Goal: Task Accomplishment & Management: Manage account settings

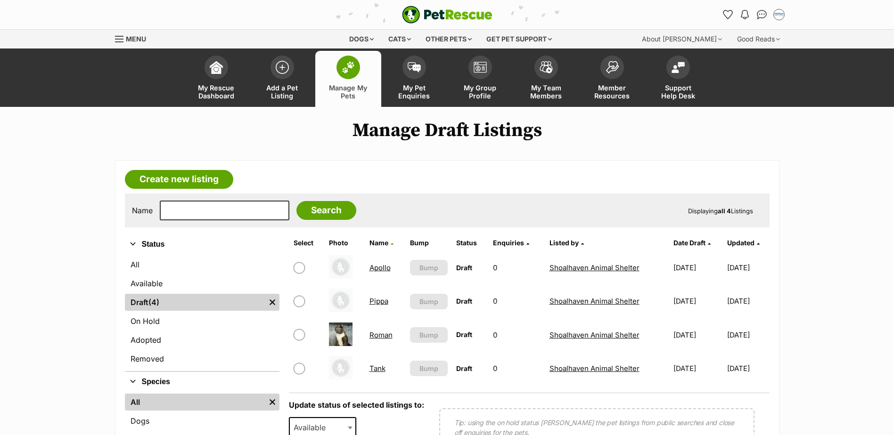
drag, startPoint x: 0, startPoint y: 0, endPoint x: 381, endPoint y: 267, distance: 465.2
click at [381, 267] on link "Apollo" at bounding box center [379, 267] width 21 height 9
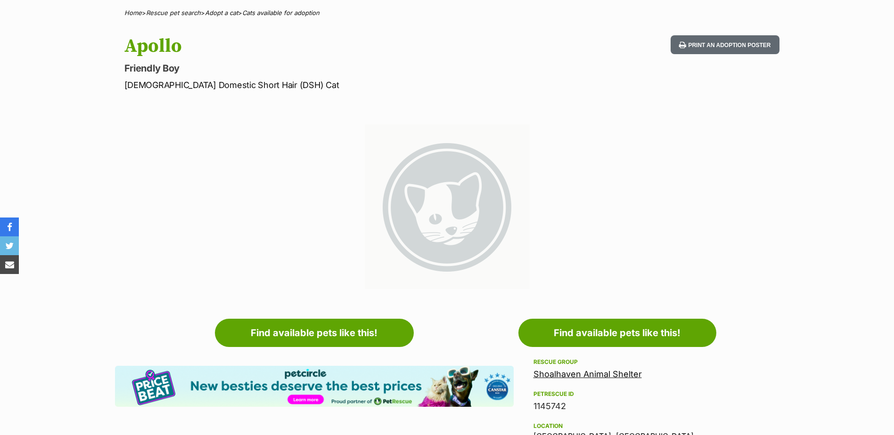
scroll to position [47, 0]
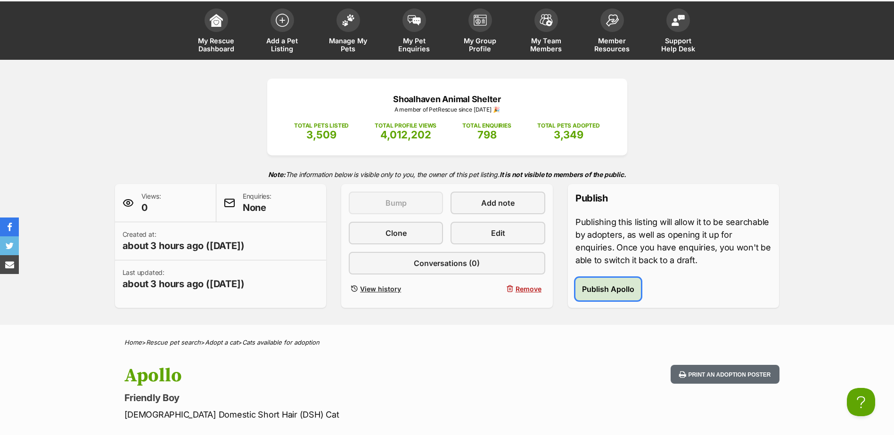
click at [625, 287] on span "Publish Apollo" at bounding box center [608, 289] width 52 height 11
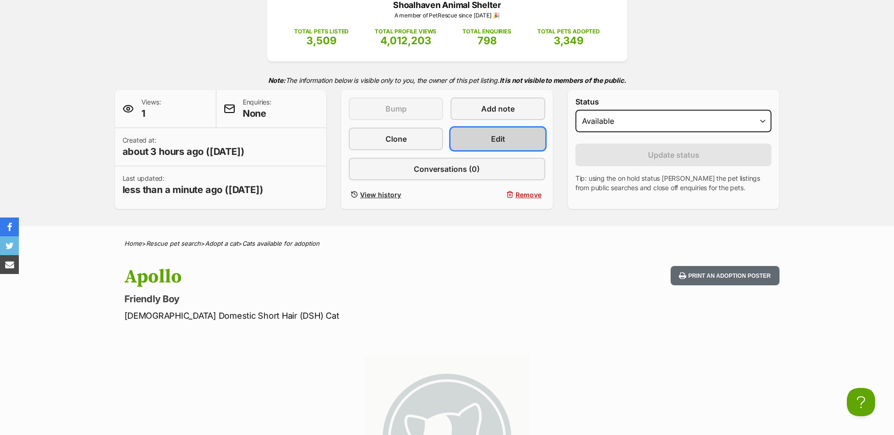
click at [485, 130] on link "Edit" at bounding box center [498, 139] width 94 height 23
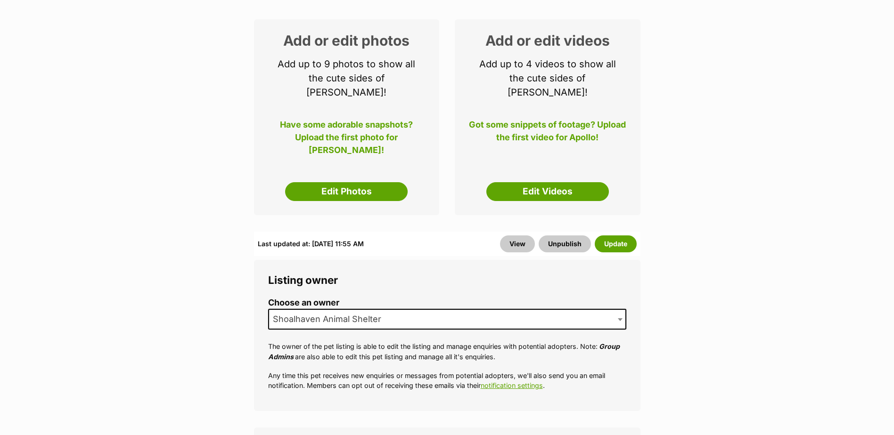
scroll to position [141, 0]
click at [366, 185] on link "Edit Photos" at bounding box center [346, 191] width 123 height 19
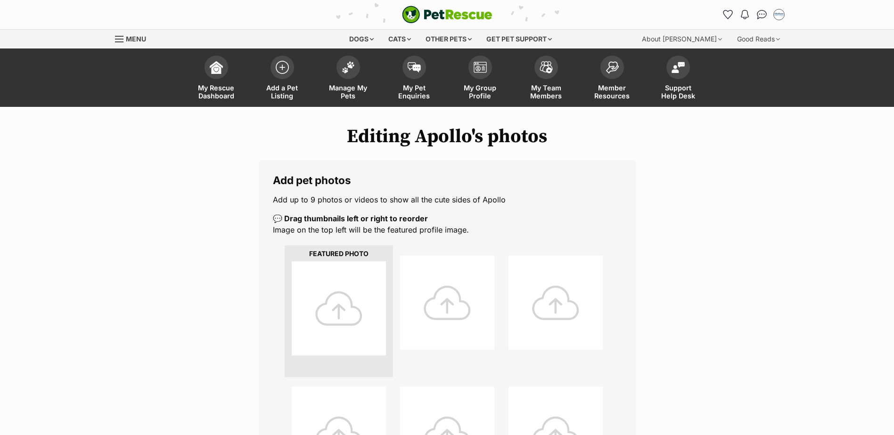
click at [330, 297] on div at bounding box center [339, 309] width 94 height 94
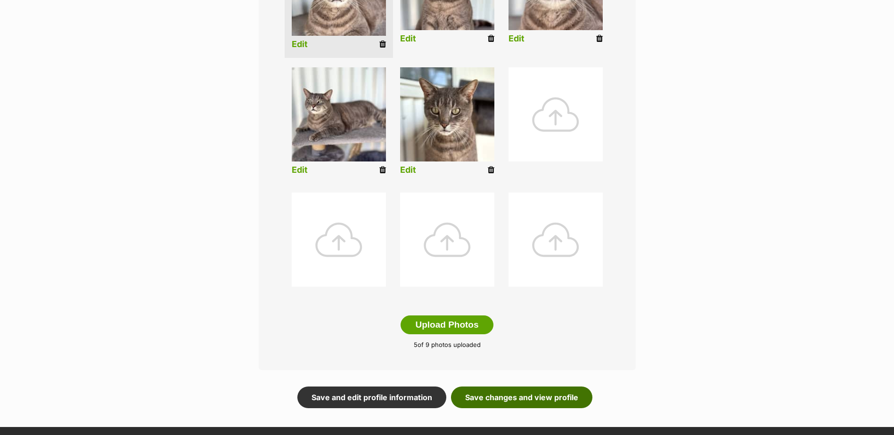
scroll to position [330, 0]
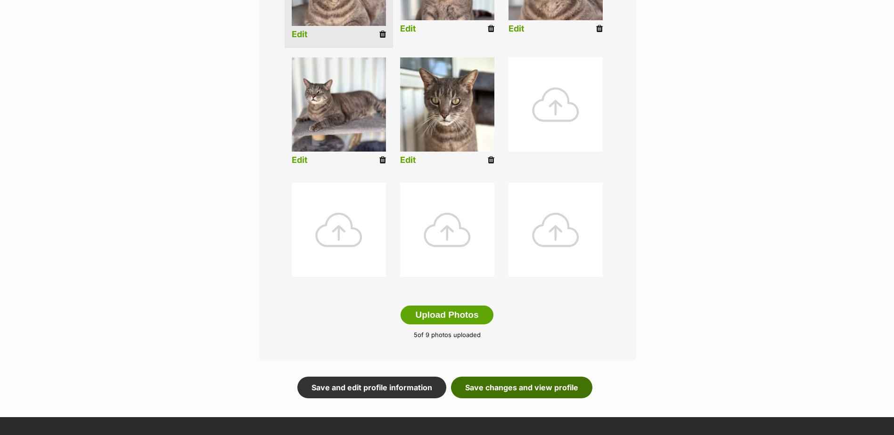
click at [470, 383] on link "Save changes and view profile" at bounding box center [521, 388] width 141 height 22
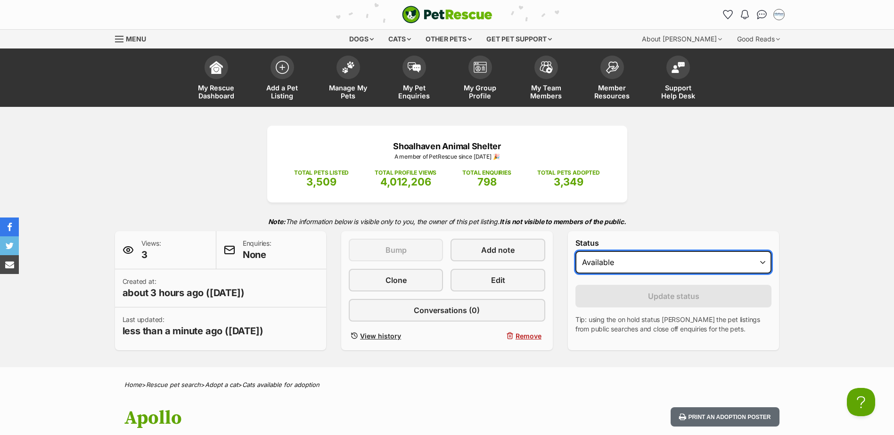
click at [589, 266] on select "Draft Available On hold Adopted" at bounding box center [673, 262] width 197 height 23
select select "draft"
click at [575, 251] on select "Draft Available On hold Adopted" at bounding box center [673, 262] width 197 height 23
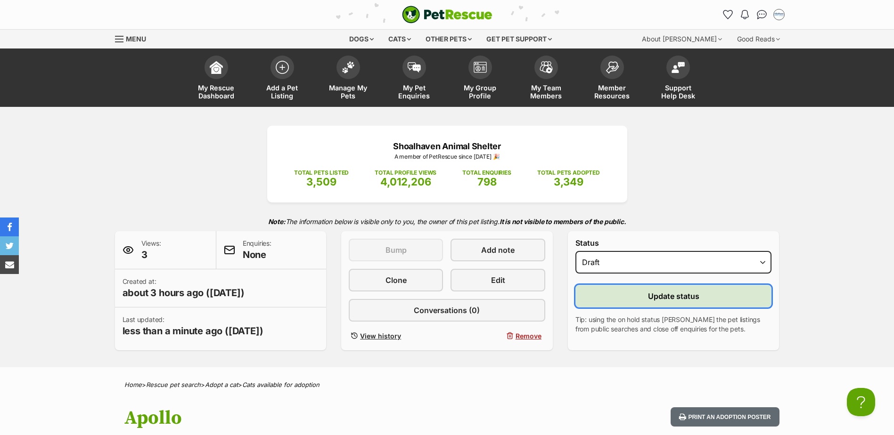
click at [613, 295] on button "Update status" at bounding box center [673, 296] width 197 height 23
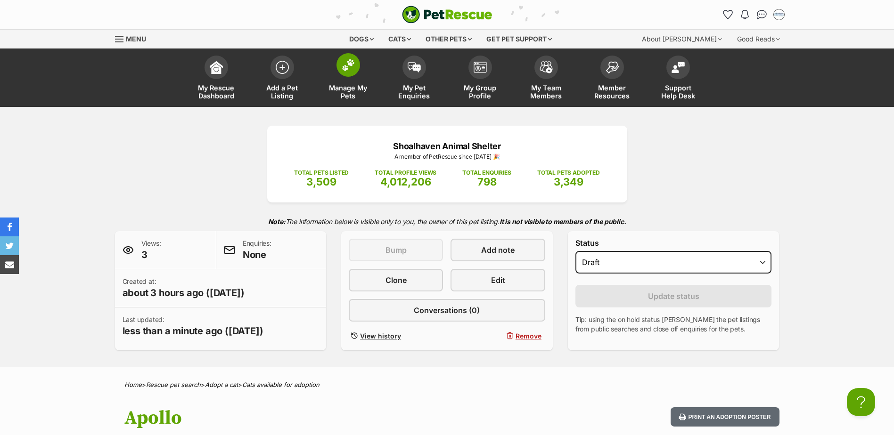
click at [356, 71] on span at bounding box center [348, 65] width 24 height 24
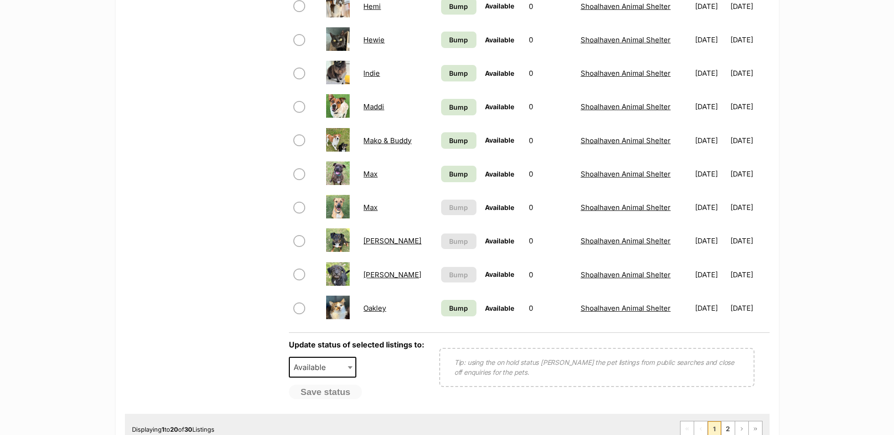
scroll to position [613, 0]
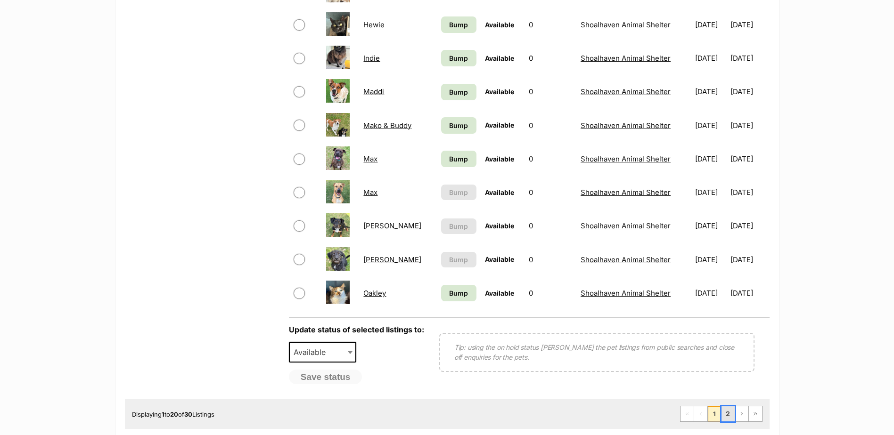
click at [724, 412] on link "2" at bounding box center [727, 414] width 13 height 15
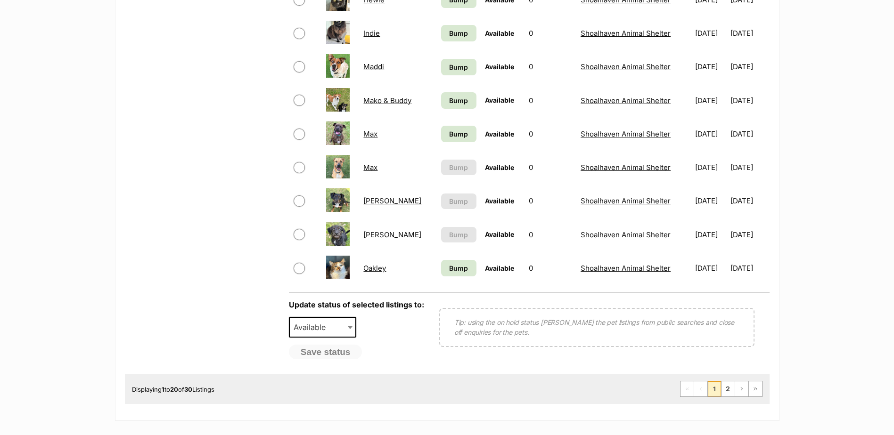
scroll to position [660, 0]
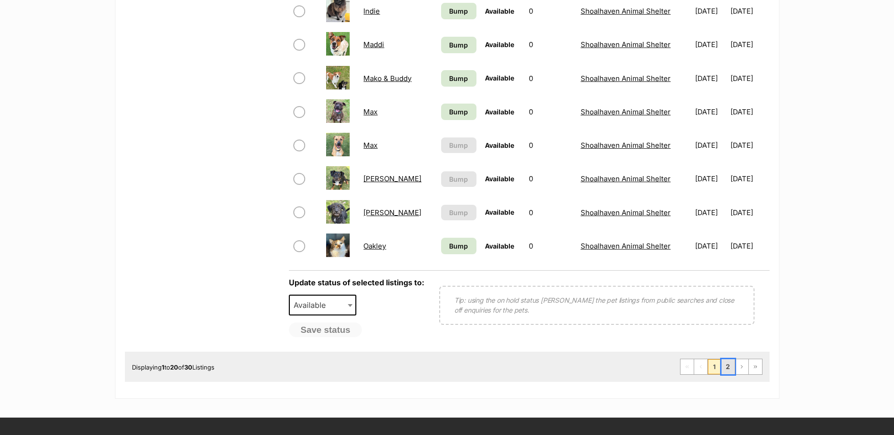
click at [724, 367] on link "2" at bounding box center [727, 367] width 13 height 15
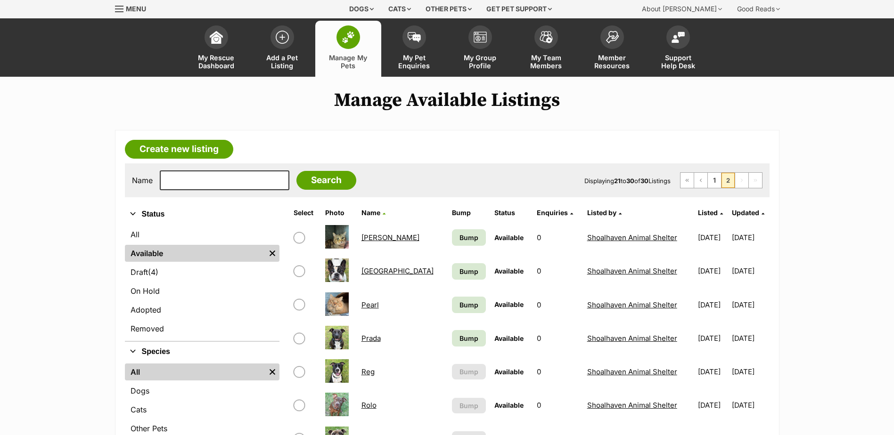
scroll to position [47, 0]
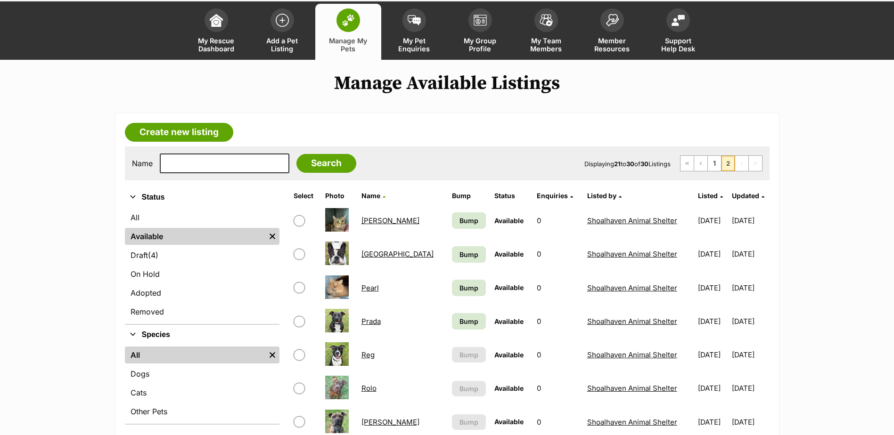
click at [367, 253] on link "[GEOGRAPHIC_DATA]" at bounding box center [397, 254] width 72 height 9
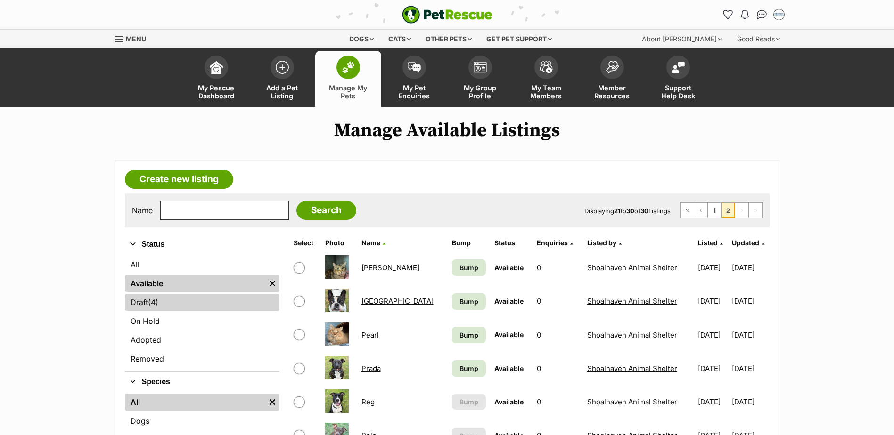
click at [164, 307] on link "Draft (4) Items" at bounding box center [202, 302] width 155 height 17
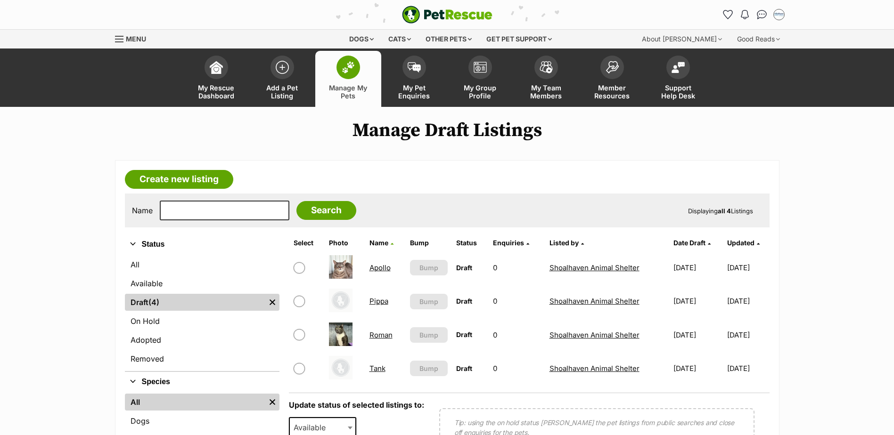
click at [373, 331] on link "Roman" at bounding box center [380, 335] width 23 height 9
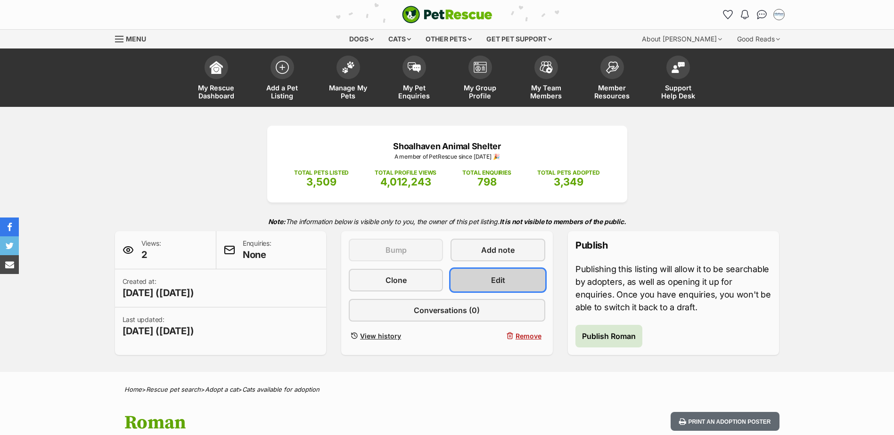
click at [527, 278] on link "Edit" at bounding box center [498, 280] width 94 height 23
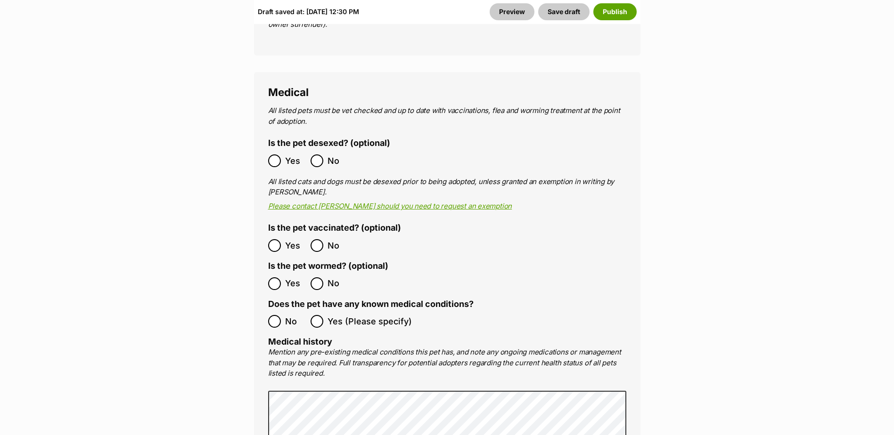
scroll to position [2121, 0]
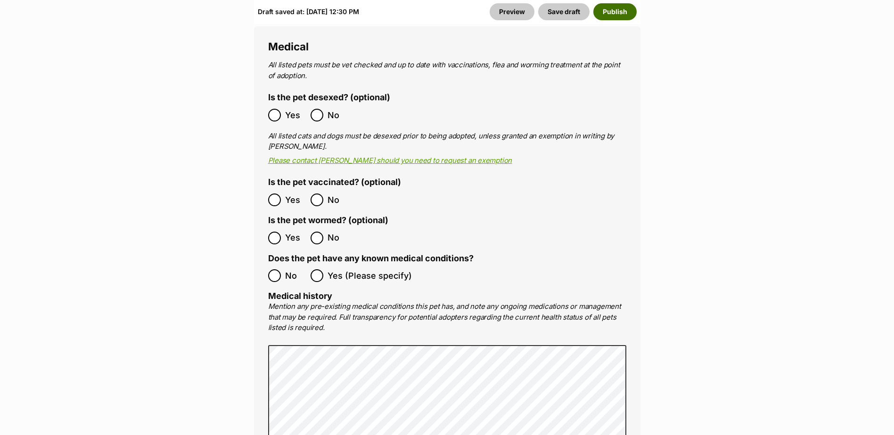
click at [627, 13] on button "Publish" at bounding box center [614, 11] width 43 height 17
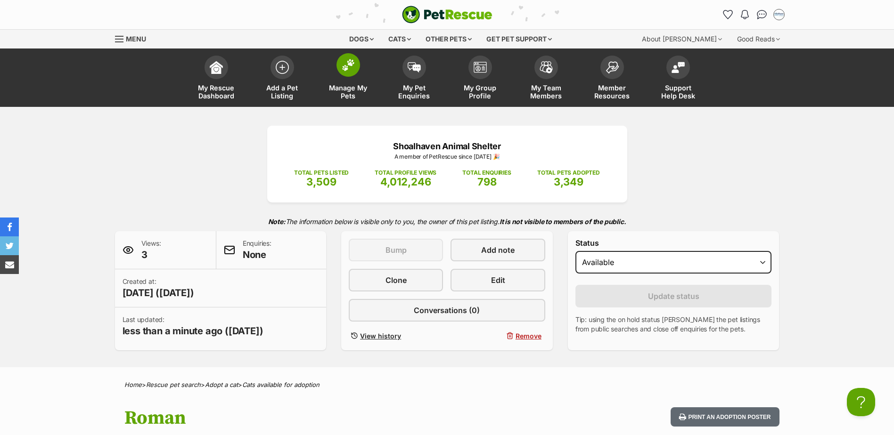
click at [348, 68] on img at bounding box center [348, 65] width 13 height 12
